Goal: Information Seeking & Learning: Learn about a topic

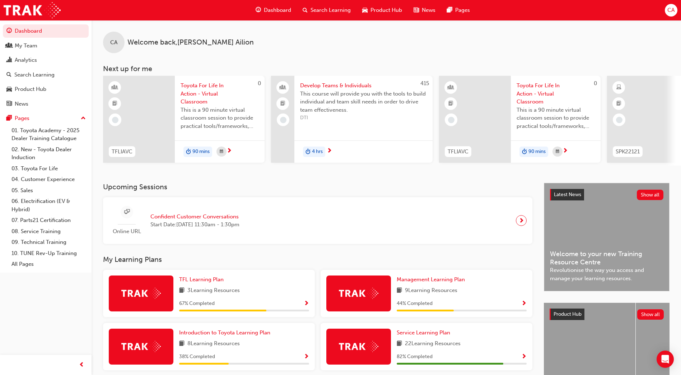
click at [337, 8] on span "Search Learning" at bounding box center [331, 10] width 40 height 8
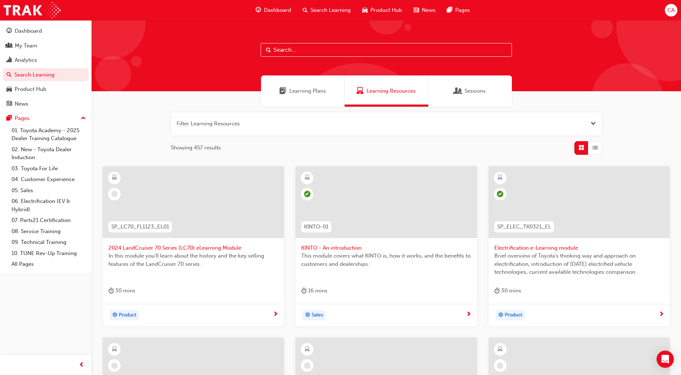
click at [336, 52] on input "text" at bounding box center [386, 50] width 251 height 14
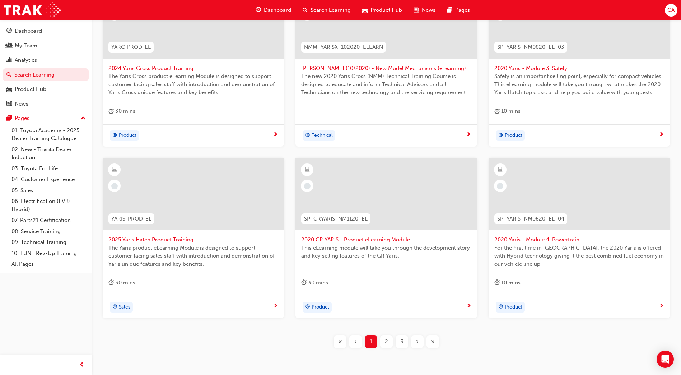
scroll to position [211, 0]
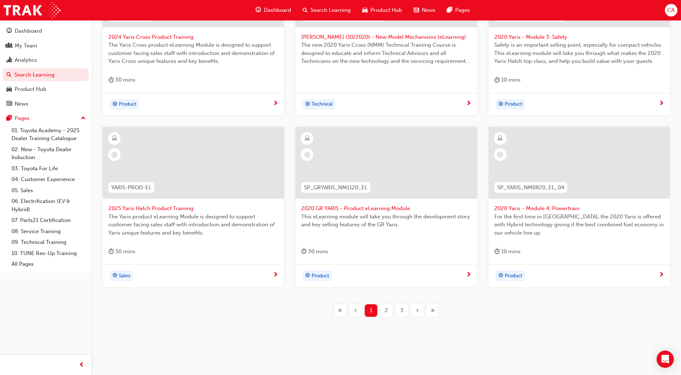
type input "yaris"
click at [192, 169] on div at bounding box center [193, 163] width 181 height 72
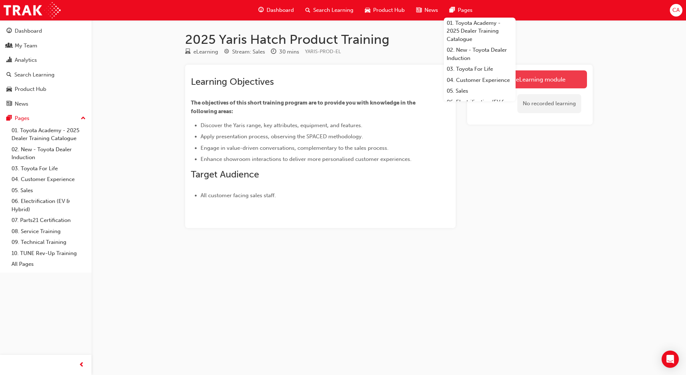
click at [537, 80] on link "Launch eLearning module" at bounding box center [530, 79] width 114 height 18
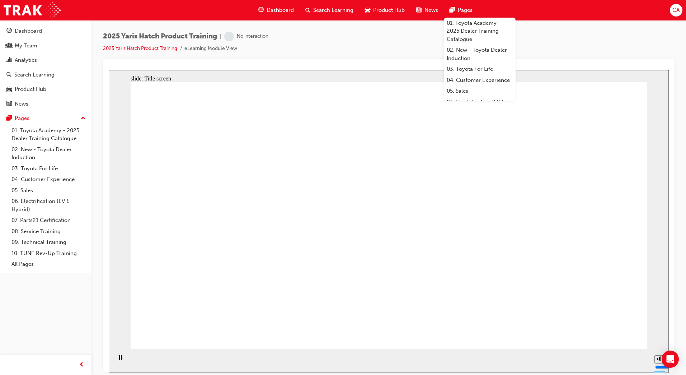
click at [553, 36] on div "2025 Yaris Hatch Product Training | No interaction 2025 Yaris Hatch Product Tra…" at bounding box center [389, 45] width 572 height 27
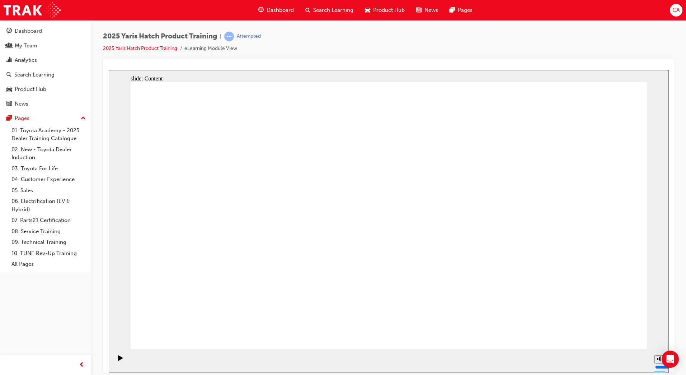
drag, startPoint x: 291, startPoint y: 257, endPoint x: 295, endPoint y: 260, distance: 5.1
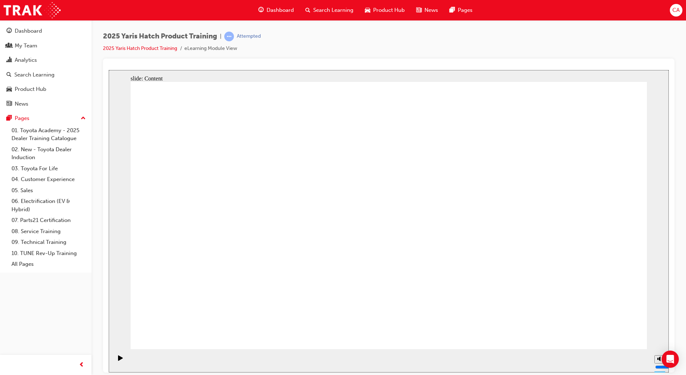
drag, startPoint x: 376, startPoint y: 249, endPoint x: 385, endPoint y: 226, distance: 24.5
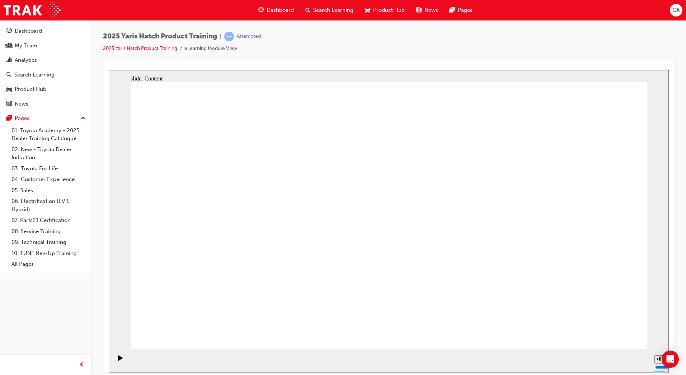
radio input "true"
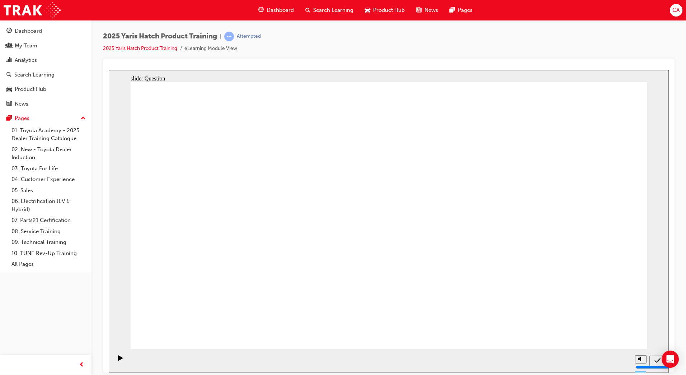
radio input "true"
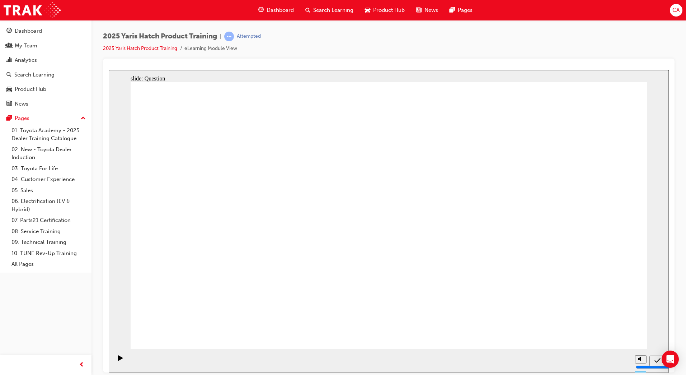
radio input "true"
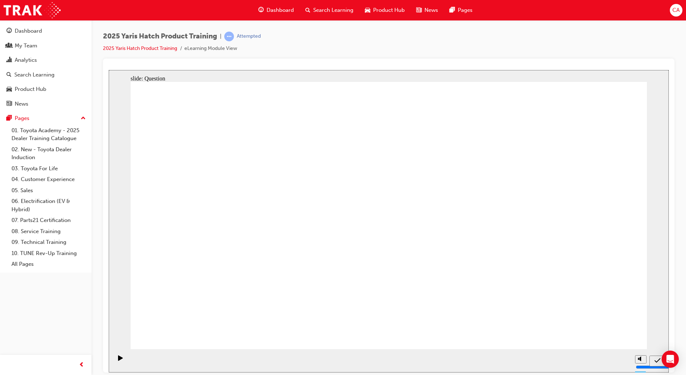
radio input "true"
drag, startPoint x: 197, startPoint y: 285, endPoint x: 287, endPoint y: 215, distance: 114.6
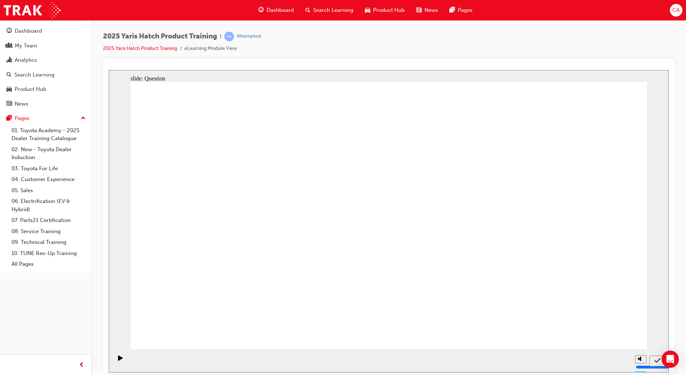
drag, startPoint x: 278, startPoint y: 208, endPoint x: 185, endPoint y: 290, distance: 123.6
drag, startPoint x: 485, startPoint y: 195, endPoint x: 302, endPoint y: 270, distance: 197.6
drag, startPoint x: 373, startPoint y: 193, endPoint x: 461, endPoint y: 276, distance: 120.9
drag, startPoint x: 190, startPoint y: 198, endPoint x: 562, endPoint y: 281, distance: 380.8
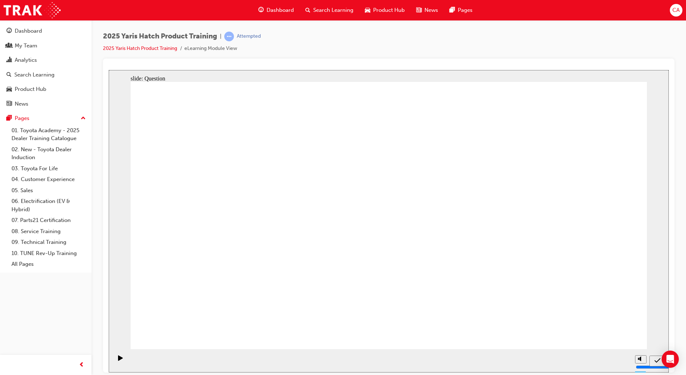
drag, startPoint x: 562, startPoint y: 215, endPoint x: 382, endPoint y: 286, distance: 192.9
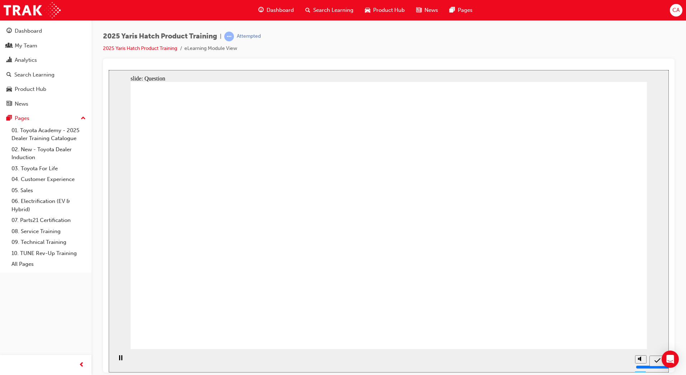
radio input "true"
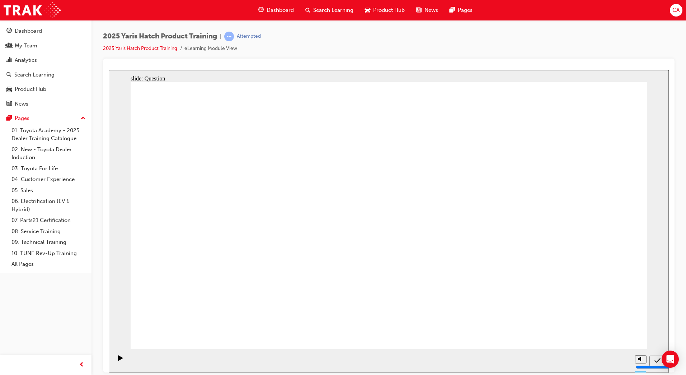
radio input "true"
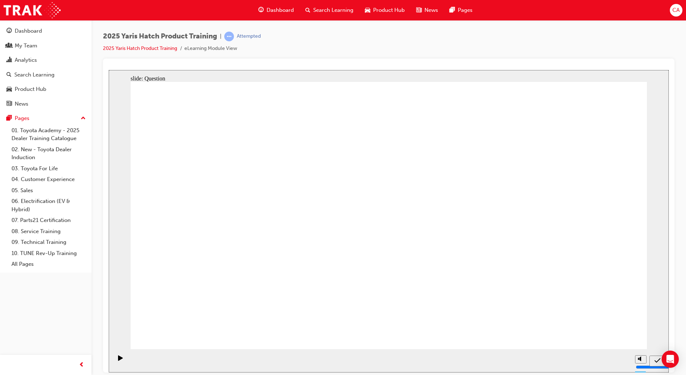
radio input "true"
drag, startPoint x: 585, startPoint y: 322, endPoint x: 609, endPoint y: 333, distance: 26.5
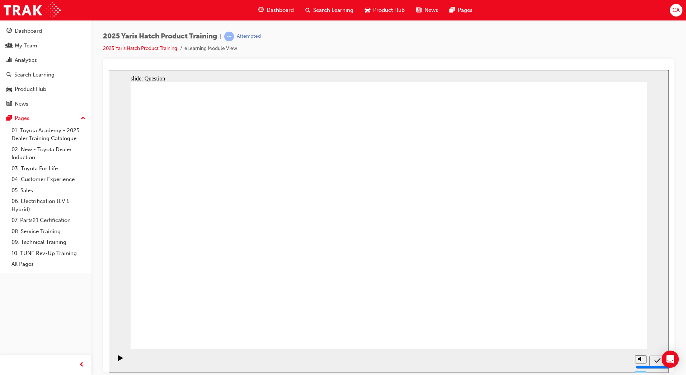
drag, startPoint x: 296, startPoint y: 202, endPoint x: 197, endPoint y: 284, distance: 128.8
drag, startPoint x: 367, startPoint y: 198, endPoint x: 457, endPoint y: 278, distance: 120.6
drag, startPoint x: 558, startPoint y: 205, endPoint x: 558, endPoint y: 284, distance: 79.0
drag, startPoint x: 203, startPoint y: 195, endPoint x: 391, endPoint y: 275, distance: 203.9
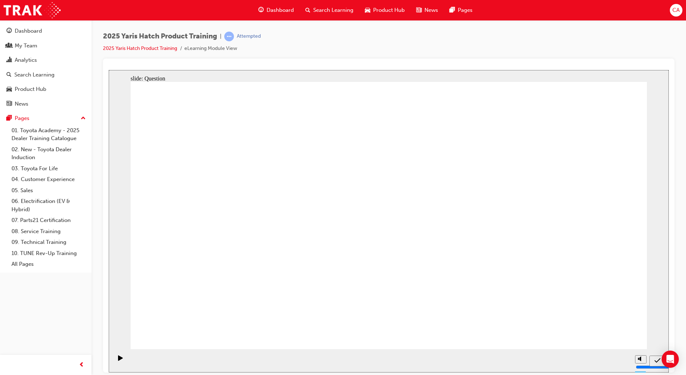
drag, startPoint x: 458, startPoint y: 214, endPoint x: 277, endPoint y: 293, distance: 197.5
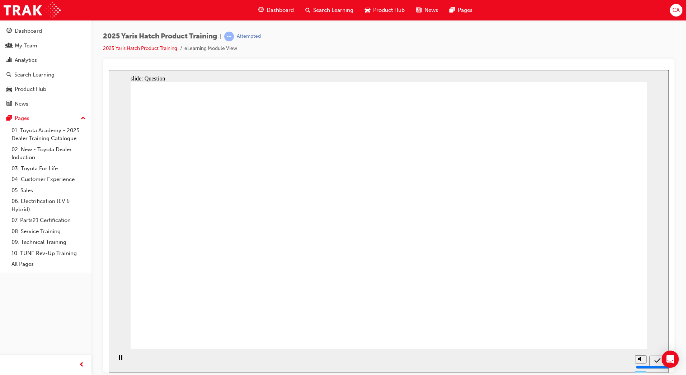
radio input "true"
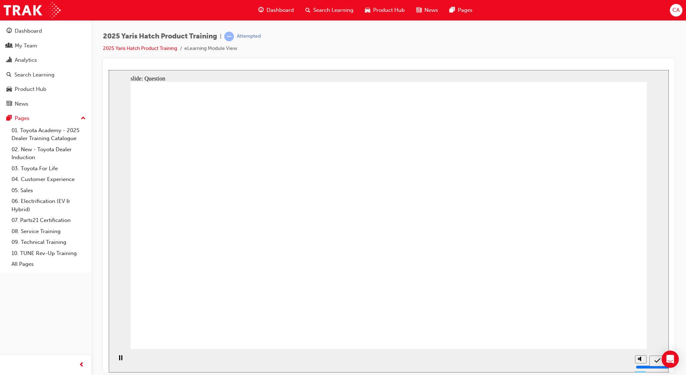
radio input "true"
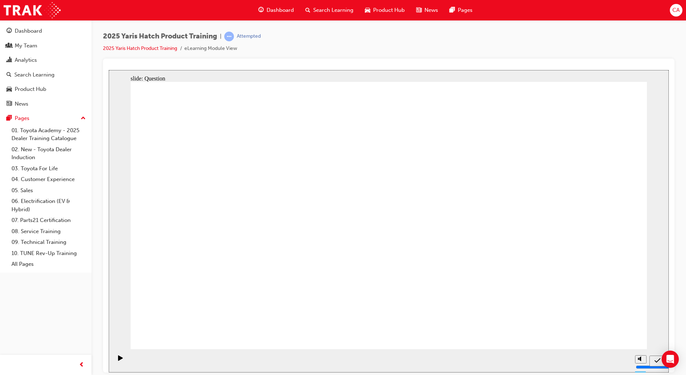
radio input "true"
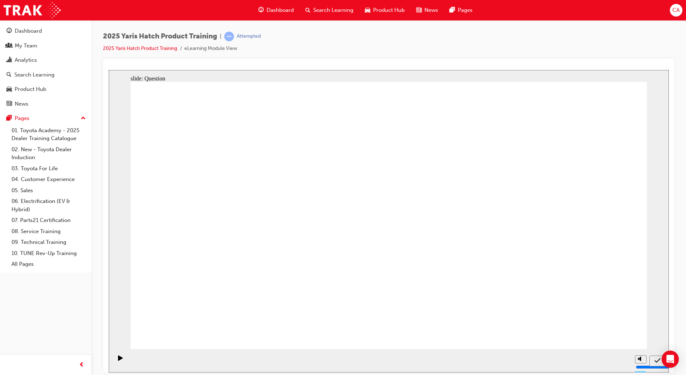
drag, startPoint x: 374, startPoint y: 197, endPoint x: 463, endPoint y: 279, distance: 120.9
drag, startPoint x: 465, startPoint y: 209, endPoint x: 282, endPoint y: 289, distance: 199.6
drag, startPoint x: 286, startPoint y: 206, endPoint x: 199, endPoint y: 287, distance: 118.6
drag, startPoint x: 203, startPoint y: 206, endPoint x: 574, endPoint y: 286, distance: 380.0
drag, startPoint x: 568, startPoint y: 210, endPoint x: 381, endPoint y: 287, distance: 202.2
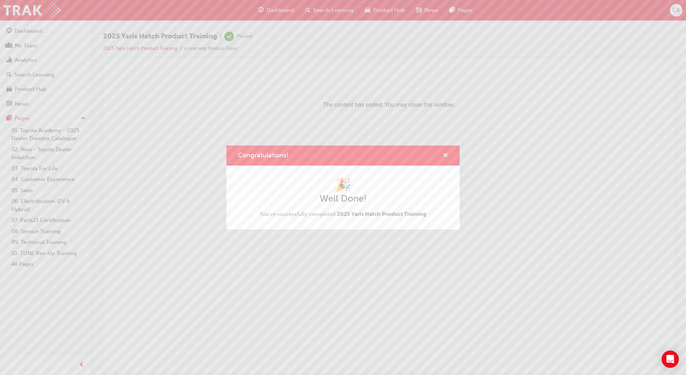
click at [447, 153] on span "cross-icon" at bounding box center [445, 156] width 5 height 6
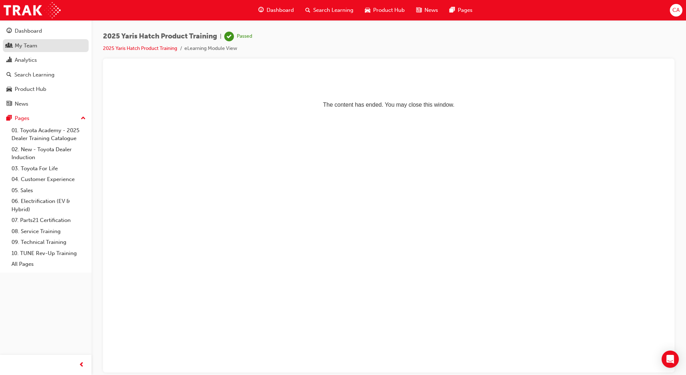
click at [19, 46] on div "My Team" at bounding box center [26, 46] width 23 height 8
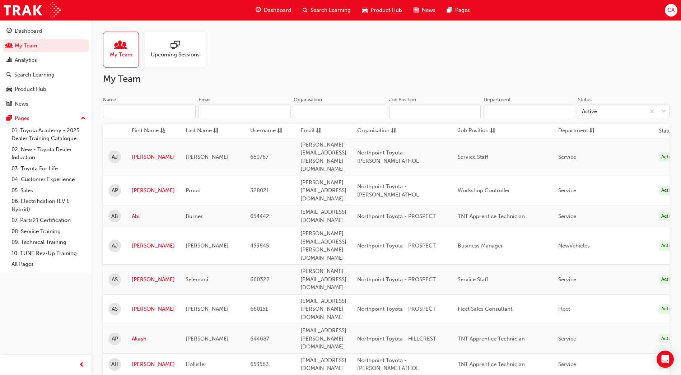
click at [132, 113] on input "Name" at bounding box center [149, 111] width 93 height 14
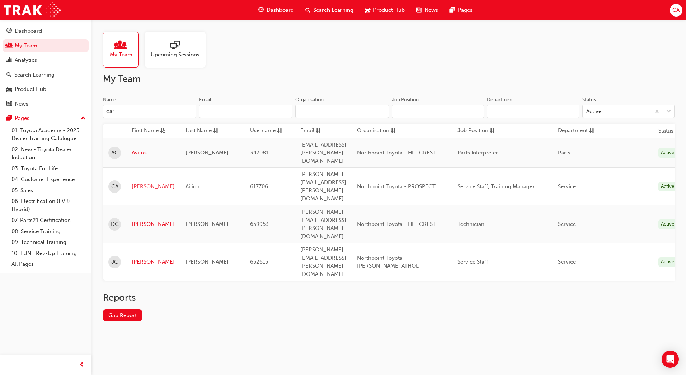
type input "car"
click at [143, 182] on link "[PERSON_NAME]" at bounding box center [153, 186] width 43 height 8
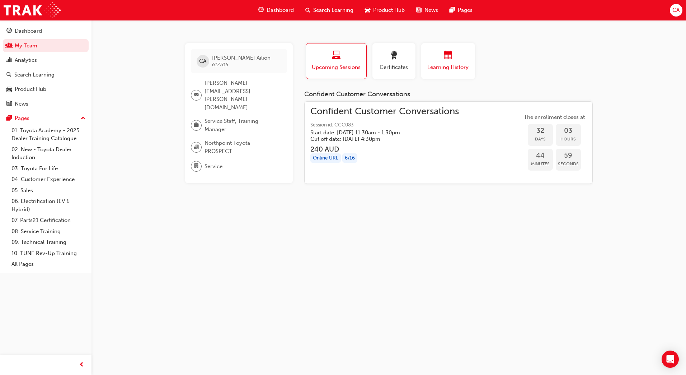
click at [445, 57] on span "calendar-icon" at bounding box center [448, 56] width 9 height 10
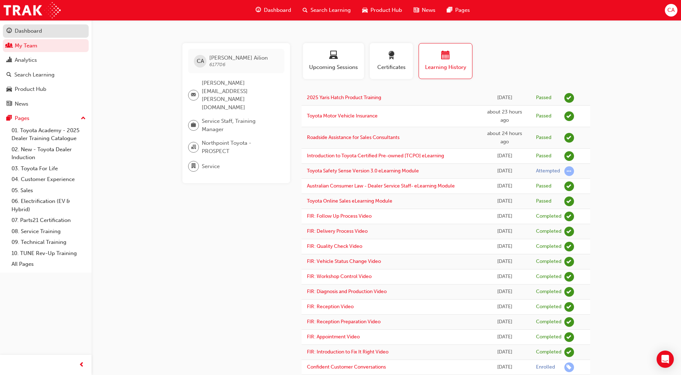
click at [44, 29] on div "Dashboard" at bounding box center [45, 31] width 79 height 9
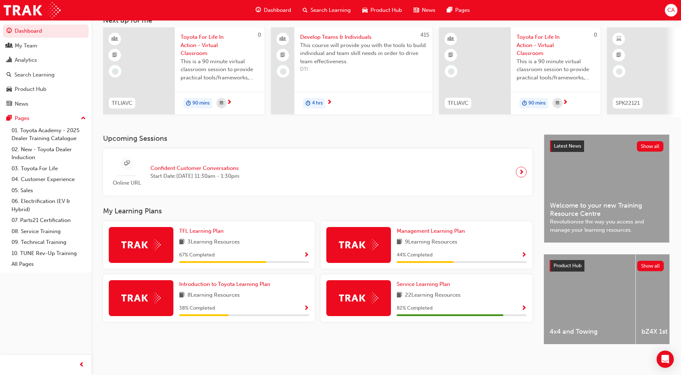
scroll to position [18, 0]
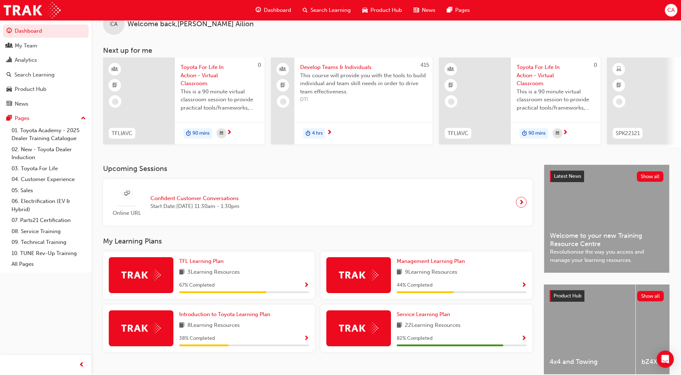
click at [307, 164] on div "CA Welcome back , [PERSON_NAME] Next up for me 0 TFLIAVC Toyota For Life In Act…" at bounding box center [387, 83] width 590 height 163
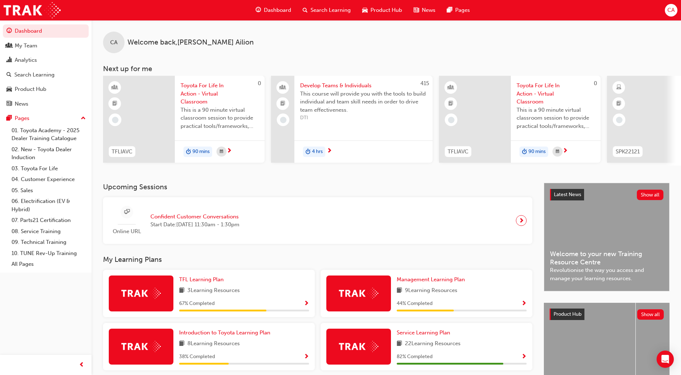
scroll to position [54, 0]
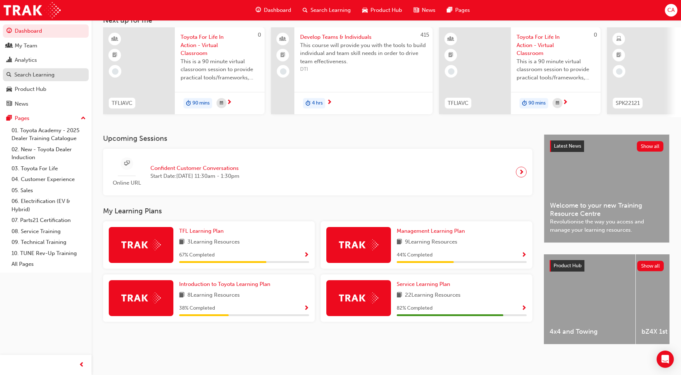
click at [39, 74] on div "Search Learning" at bounding box center [34, 75] width 40 height 8
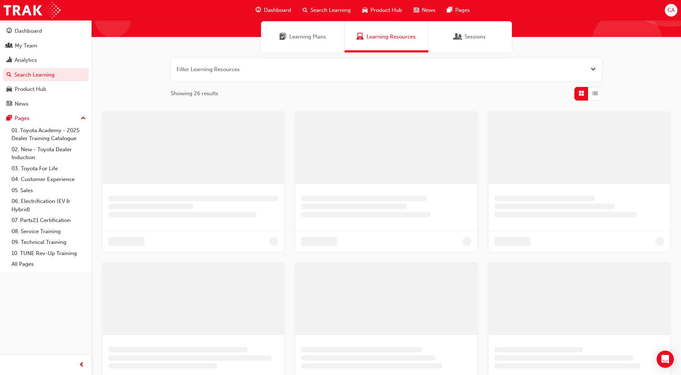
click at [309, 36] on span "Learning Plans" at bounding box center [307, 37] width 37 height 8
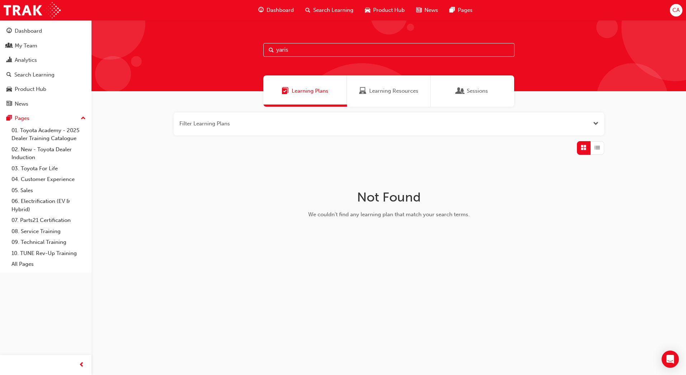
click at [314, 50] on input "yaris" at bounding box center [389, 50] width 251 height 14
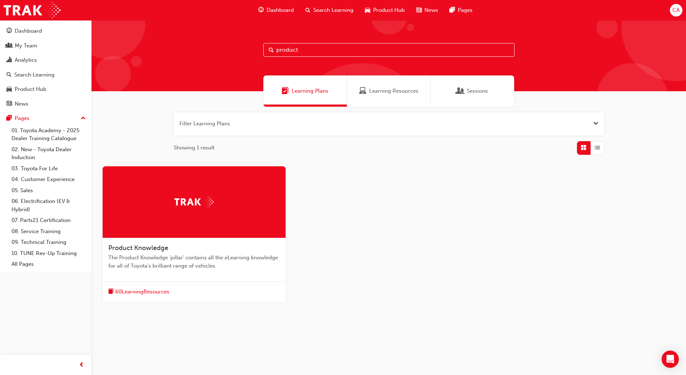
type input "product"
drag, startPoint x: 189, startPoint y: 185, endPoint x: 182, endPoint y: 196, distance: 13.7
click at [182, 196] on img at bounding box center [193, 201] width 39 height 11
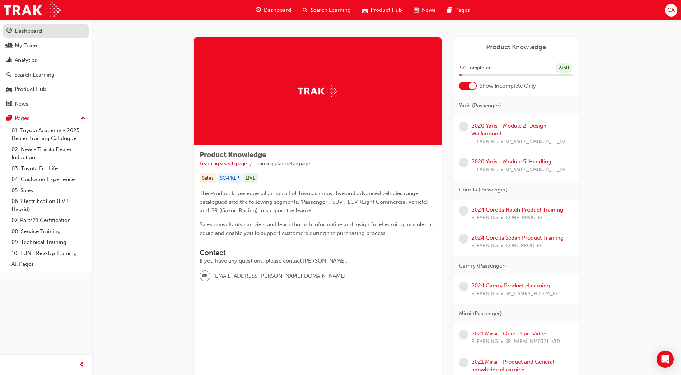
click at [27, 34] on div "Dashboard" at bounding box center [28, 31] width 27 height 8
